Goal: Find specific page/section: Find specific page/section

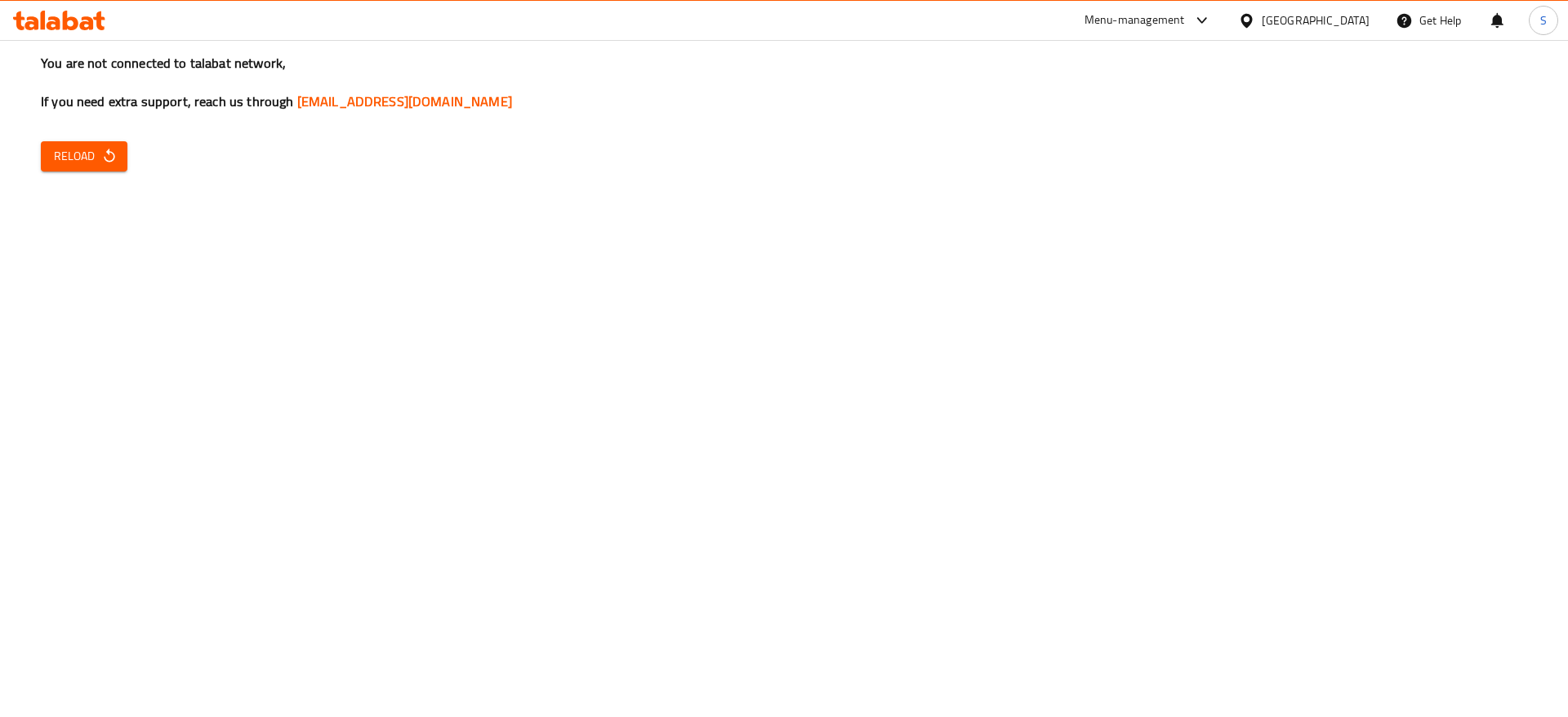
click at [1225, 32] on div "Menu-management" at bounding box center [1148, 20] width 154 height 39
click at [1221, 7] on div "Menu-management" at bounding box center [1148, 20] width 154 height 39
click at [1225, 8] on div "Menu-management" at bounding box center [1148, 20] width 154 height 39
click at [1225, 34] on div "Menu-management" at bounding box center [1148, 20] width 154 height 39
click at [1185, 27] on div "Menu-management" at bounding box center [1135, 20] width 101 height 19
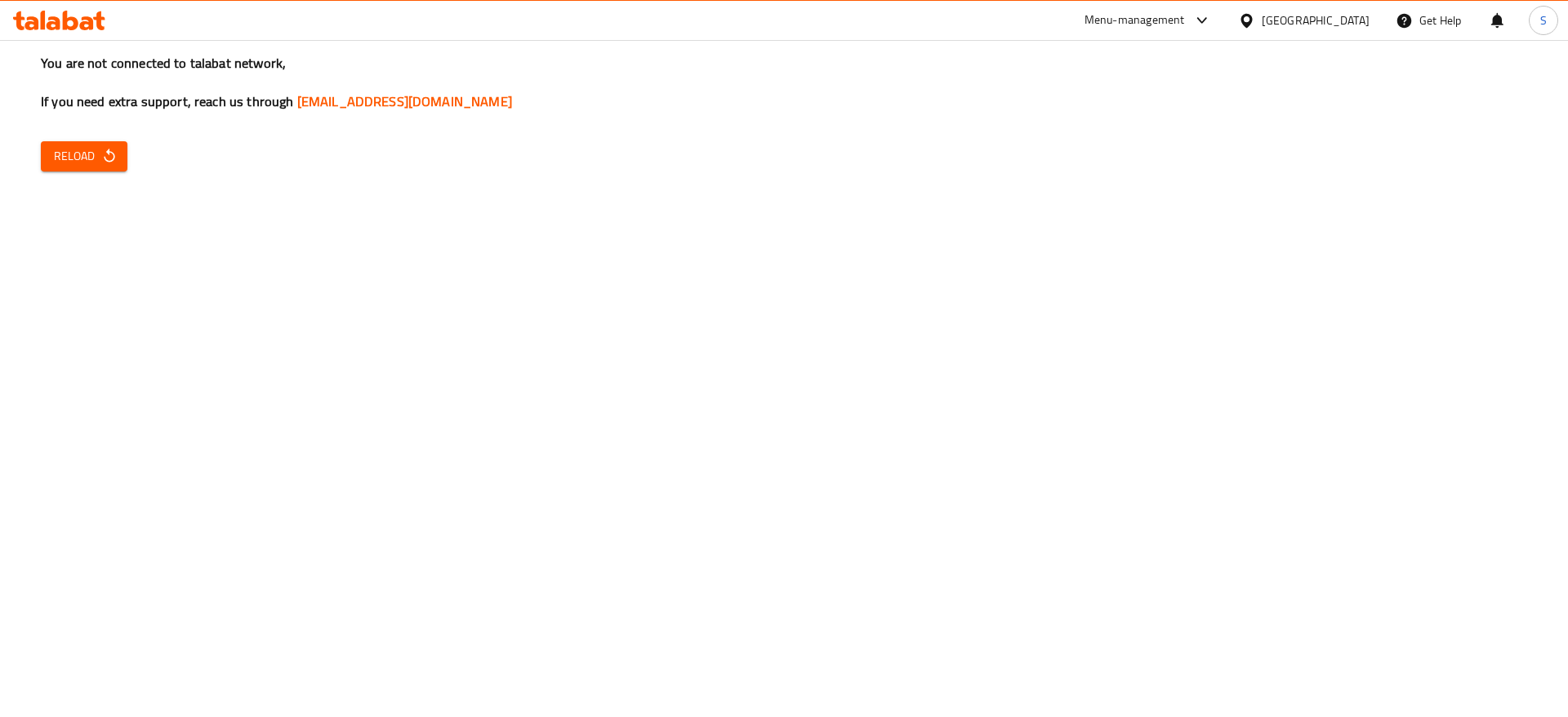
click at [862, 106] on h3 "You are not connected to talabat network, If you need extra support, reach us t…" at bounding box center [783, 83] width 1486 height 57
click at [1211, 32] on div "Menu-management" at bounding box center [1148, 20] width 154 height 39
click at [1185, 13] on div "Menu-management" at bounding box center [1135, 20] width 101 height 19
click at [1155, 166] on div "Restaurant-Management" at bounding box center [1124, 180] width 155 height 37
